Goal: Task Accomplishment & Management: Use online tool/utility

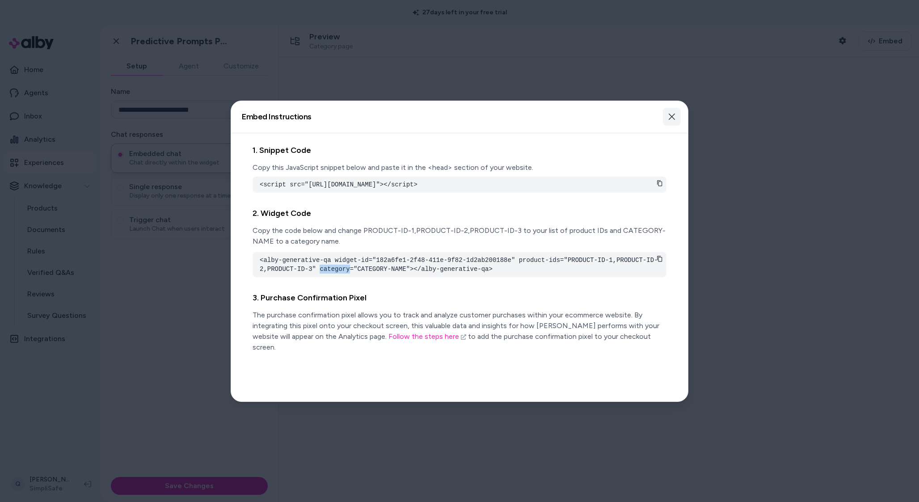
click at [674, 112] on button "Close" at bounding box center [672, 117] width 18 height 18
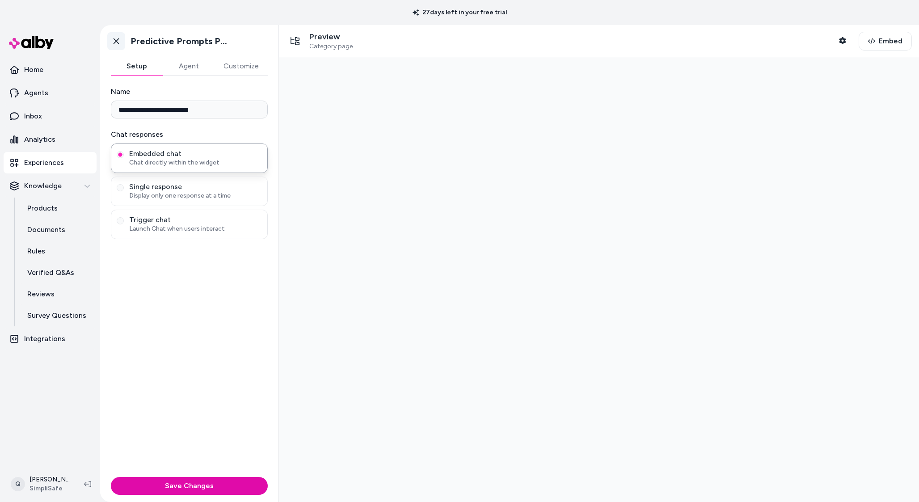
click at [118, 40] on icon at bounding box center [116, 41] width 9 height 9
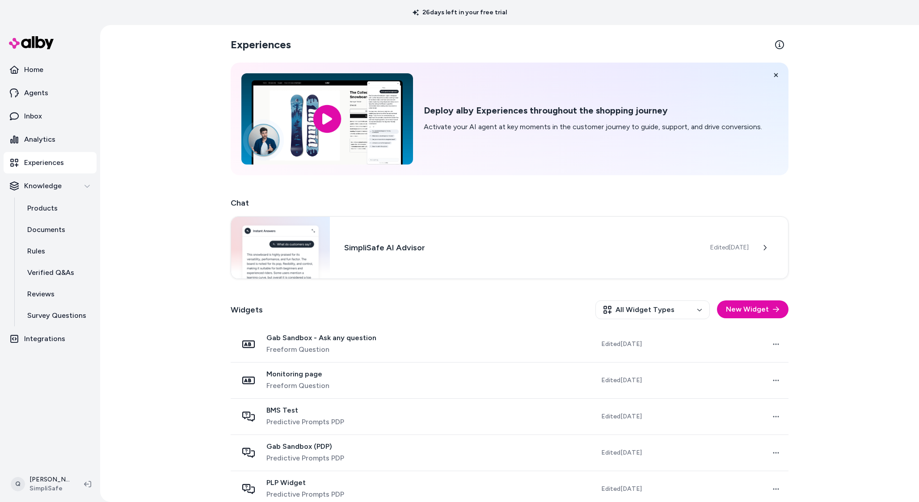
scroll to position [157, 0]
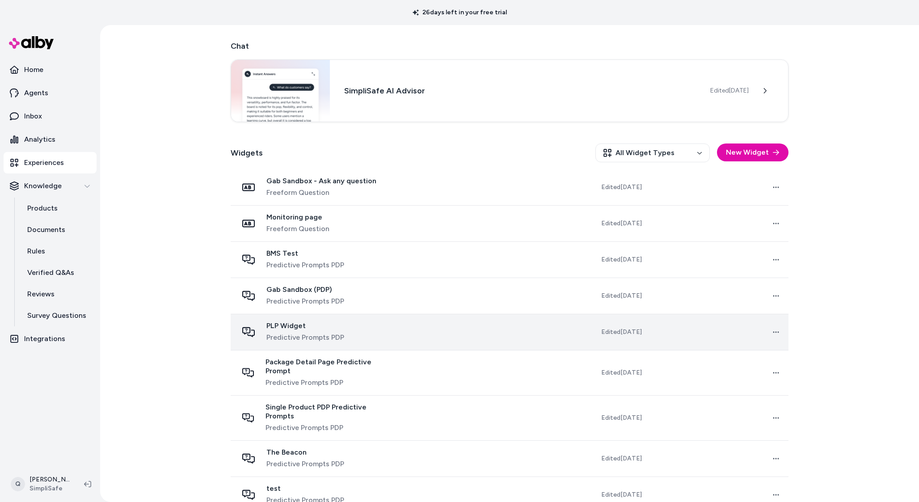
click at [327, 338] on span "Predictive Prompts PDP" at bounding box center [305, 337] width 78 height 11
click at [396, 339] on td "PLP Widget Predictive Prompts PDP" at bounding box center [313, 332] width 165 height 36
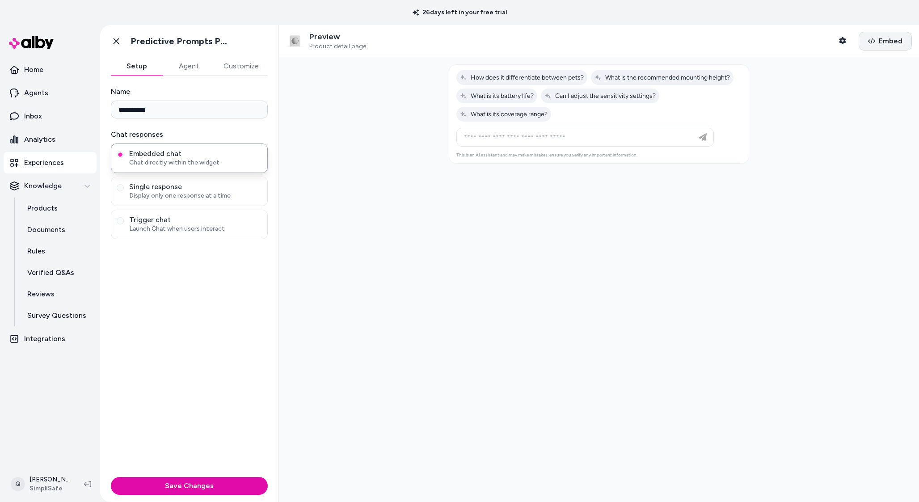
click at [889, 43] on span "Embed" at bounding box center [891, 41] width 24 height 11
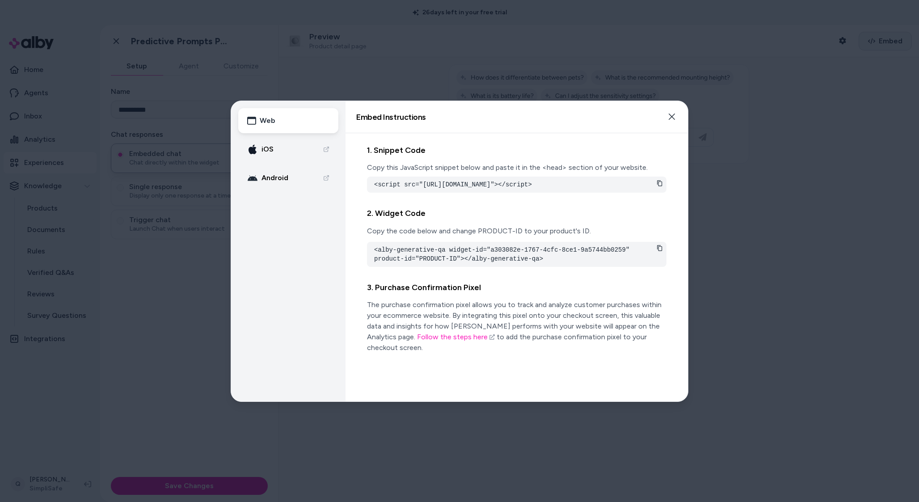
click at [889, 43] on div at bounding box center [459, 251] width 919 height 502
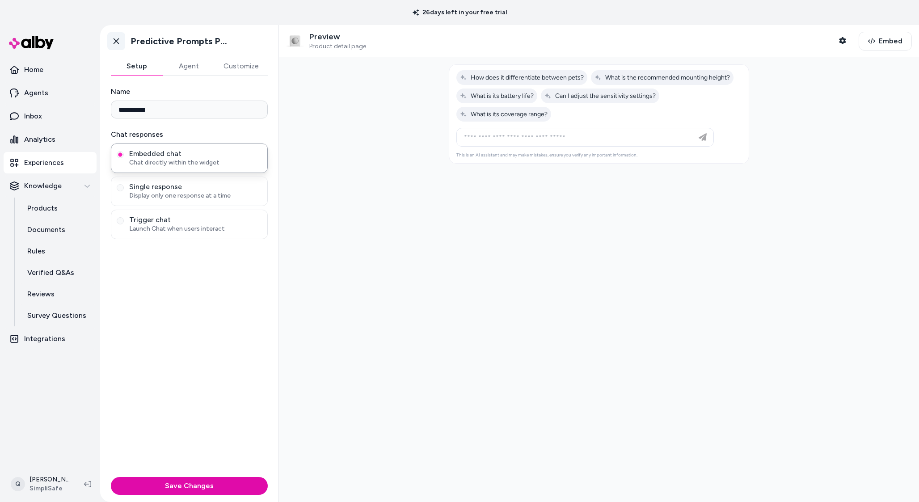
click at [114, 41] on icon at bounding box center [116, 41] width 9 height 9
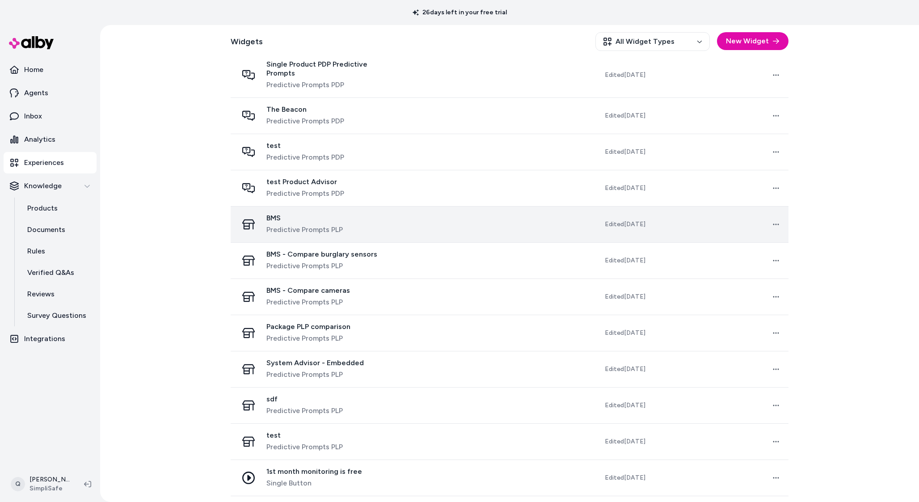
scroll to position [506, 0]
